Goal: Task Accomplishment & Management: Manage account settings

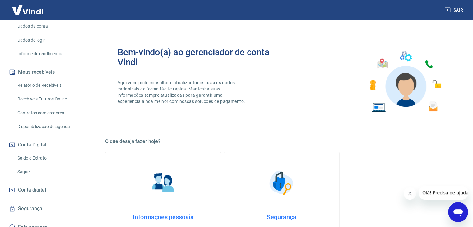
scroll to position [93, 0]
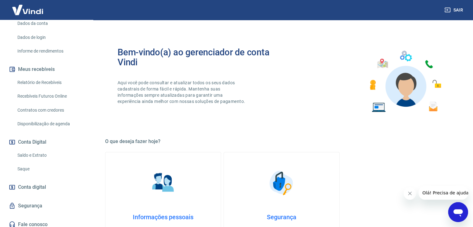
click at [30, 155] on link "Saldo e Extrato" at bounding box center [50, 155] width 71 height 13
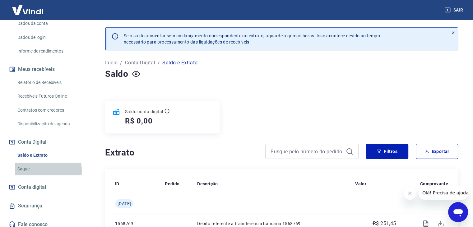
click at [34, 171] on link "Saque" at bounding box center [50, 169] width 71 height 13
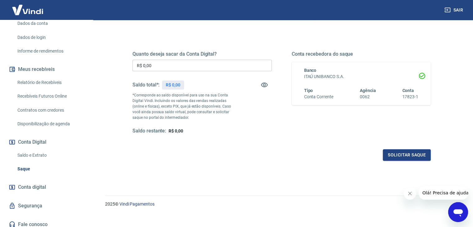
scroll to position [80, 0]
